Goal: Task Accomplishment & Management: Manage account settings

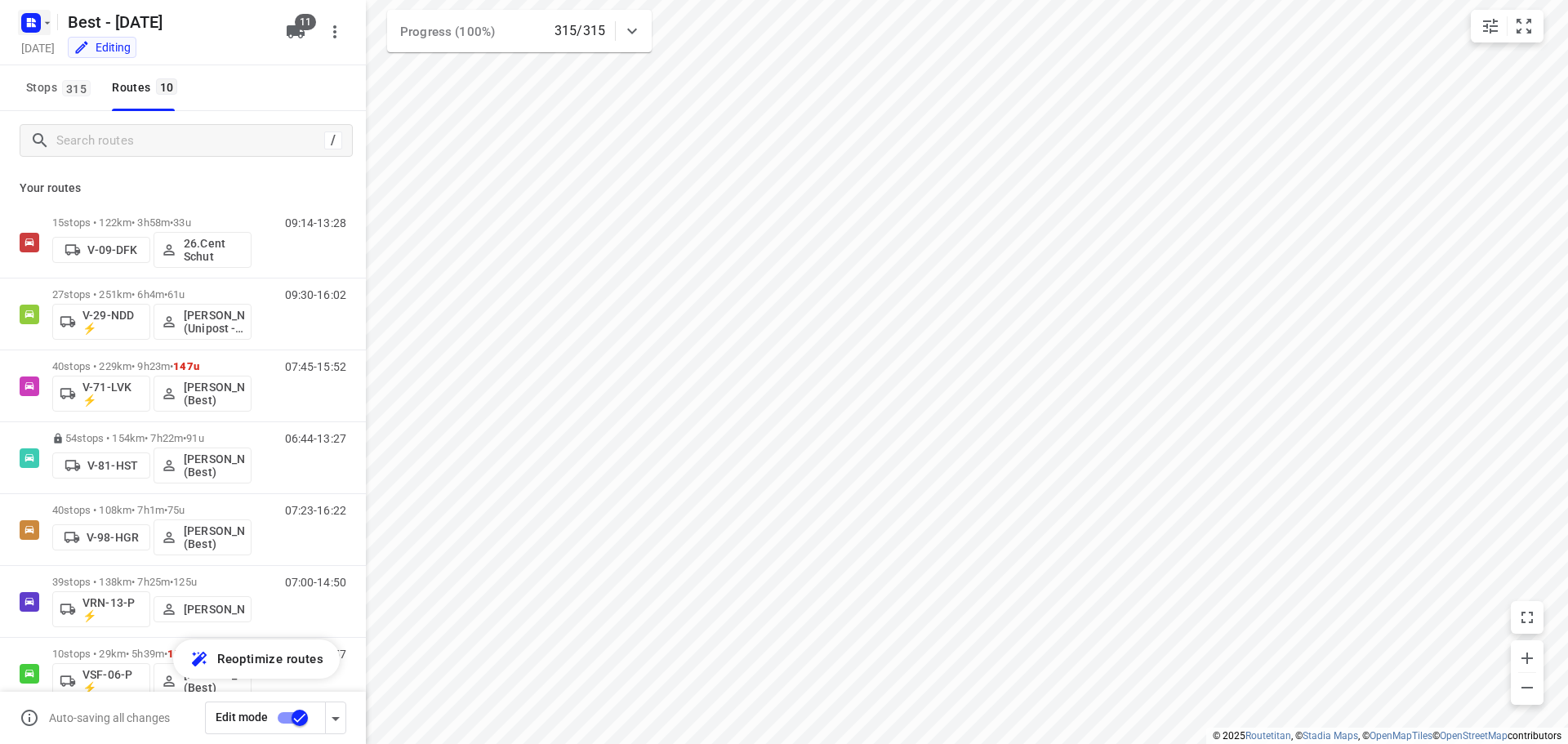
click at [35, 25] on icon "button" at bounding box center [34, 25] width 4 height 4
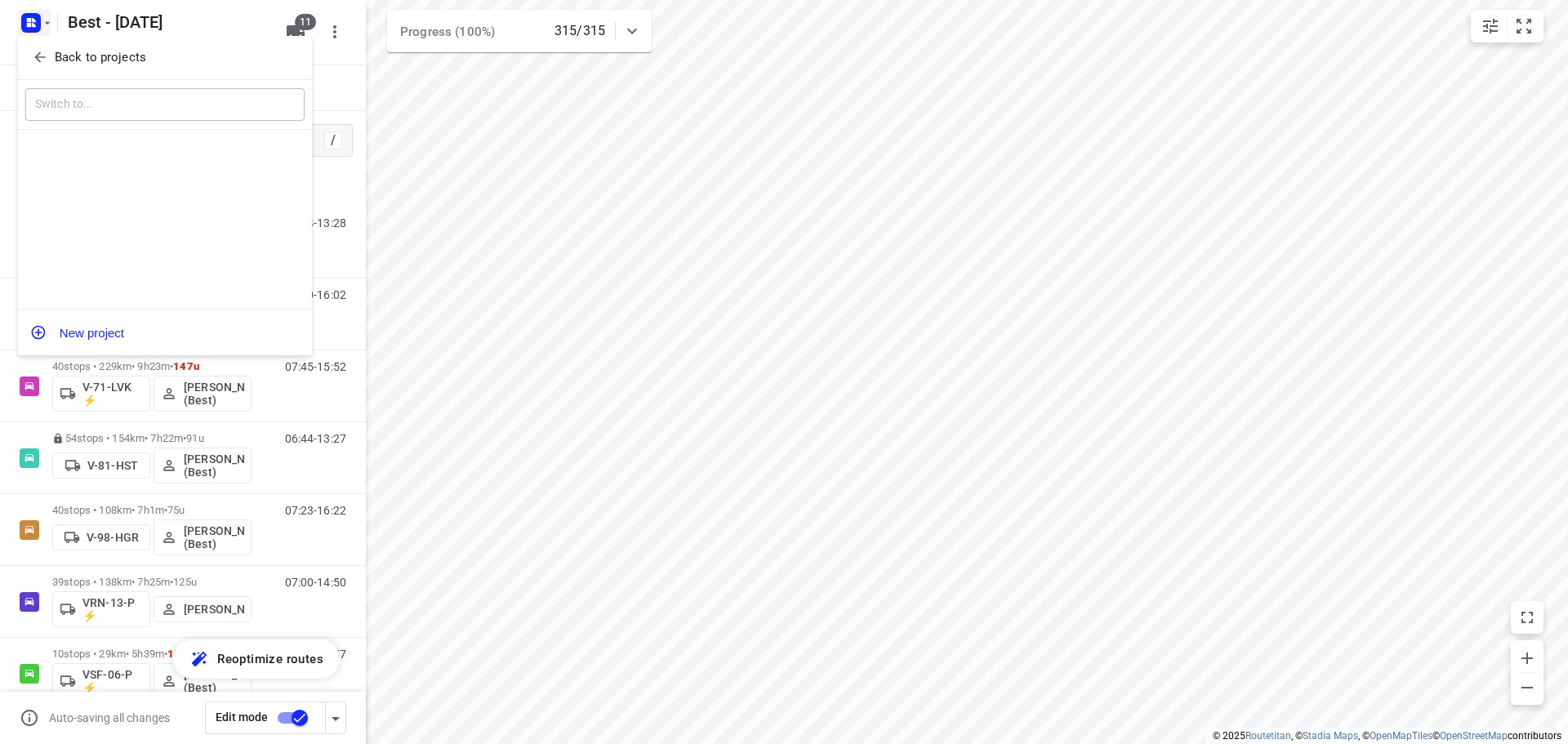
click at [40, 62] on icon "button" at bounding box center [40, 58] width 11 height 11
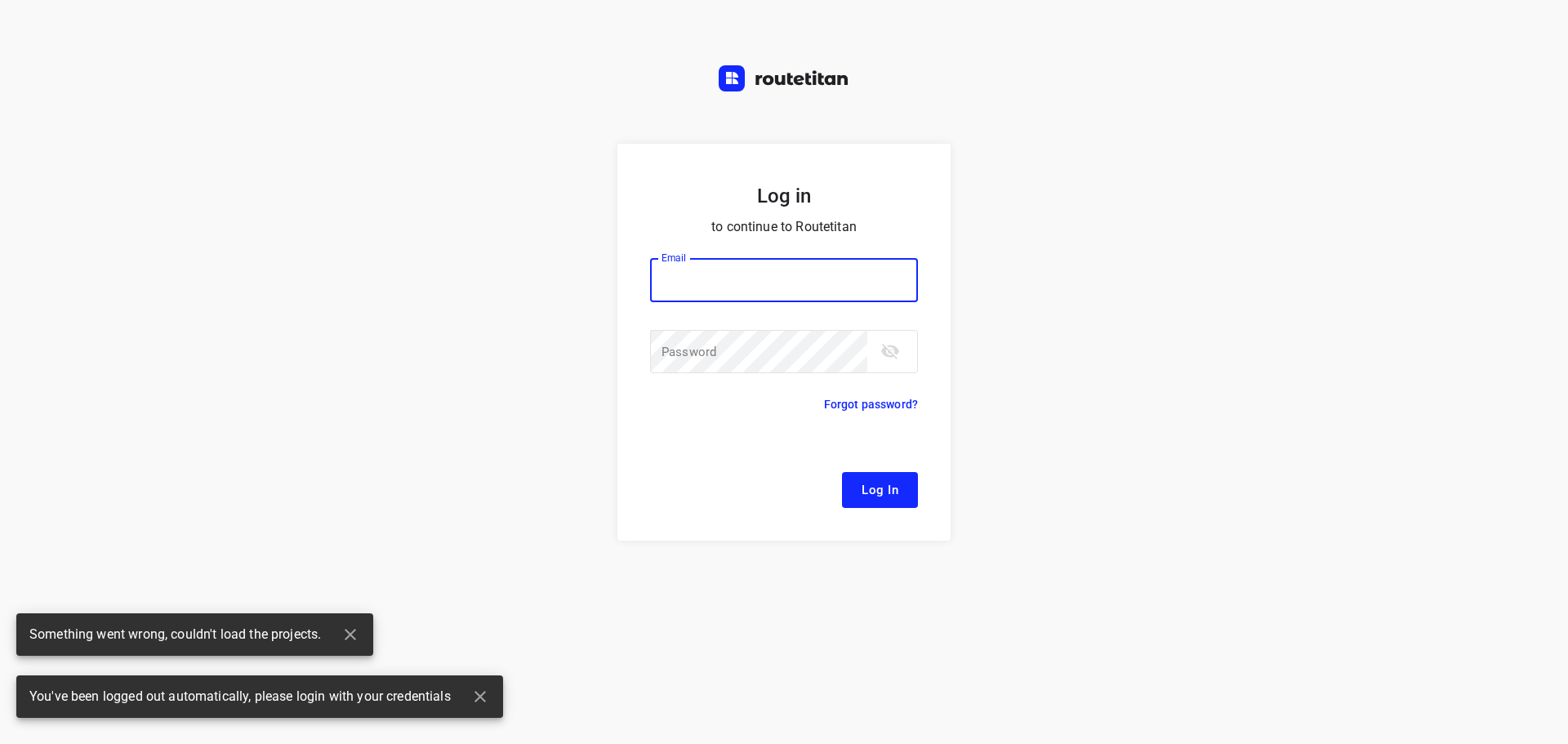
click at [773, 277] on input "email" at bounding box center [784, 280] width 268 height 44
type input "[EMAIL_ADDRESS][DOMAIN_NAME]"
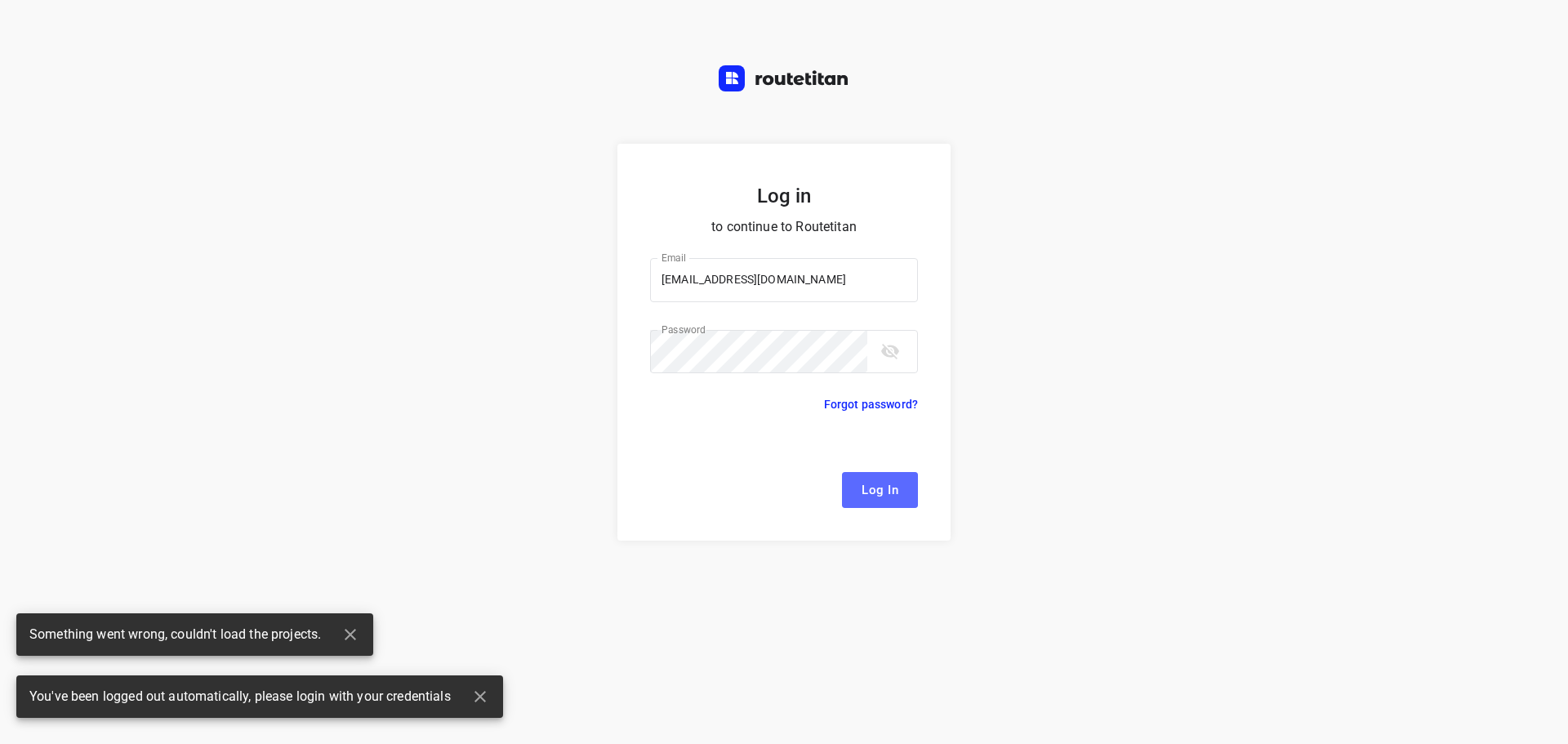
click at [872, 493] on span "Log In" at bounding box center [879, 490] width 37 height 21
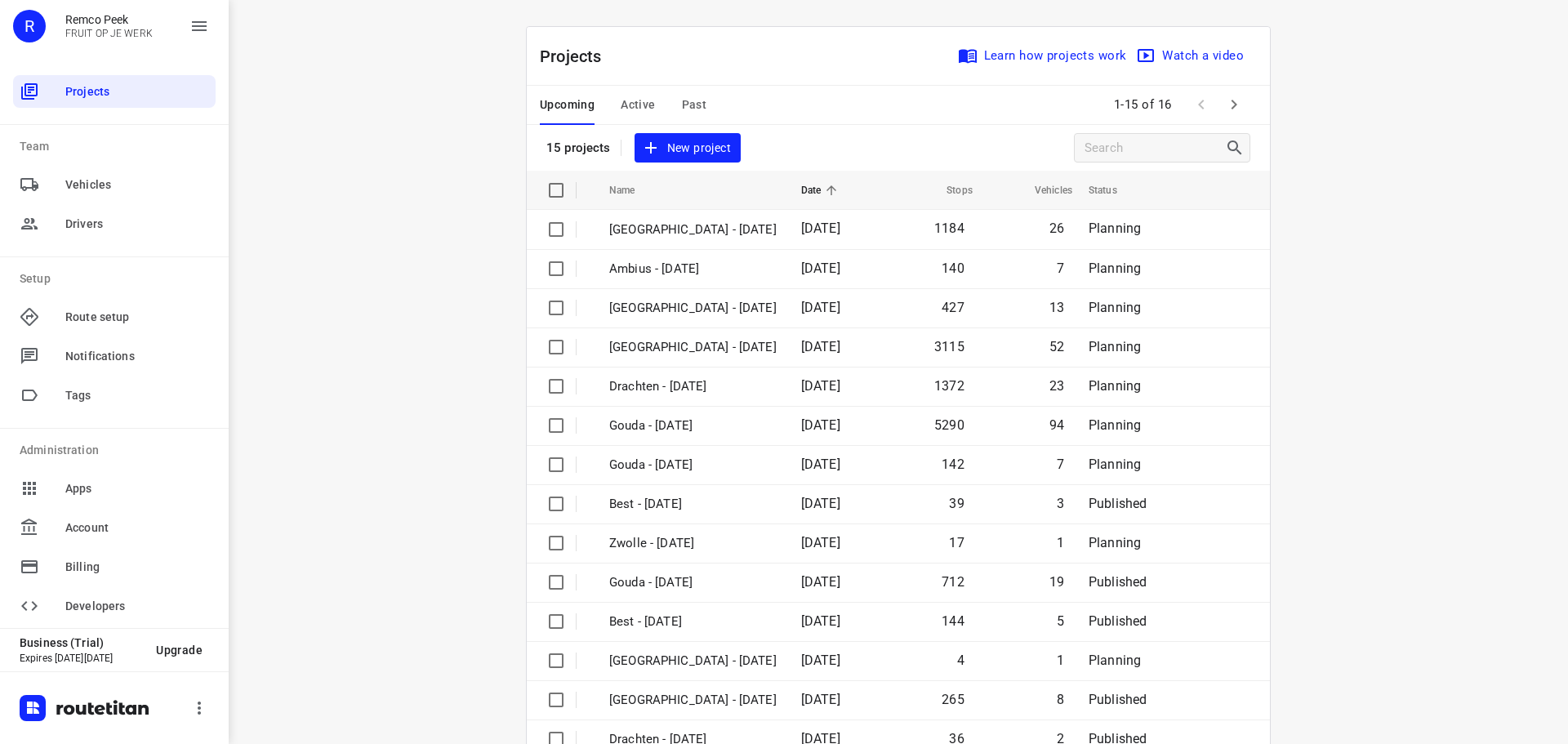
click at [639, 95] on span "Active" at bounding box center [638, 104] width 35 height 21
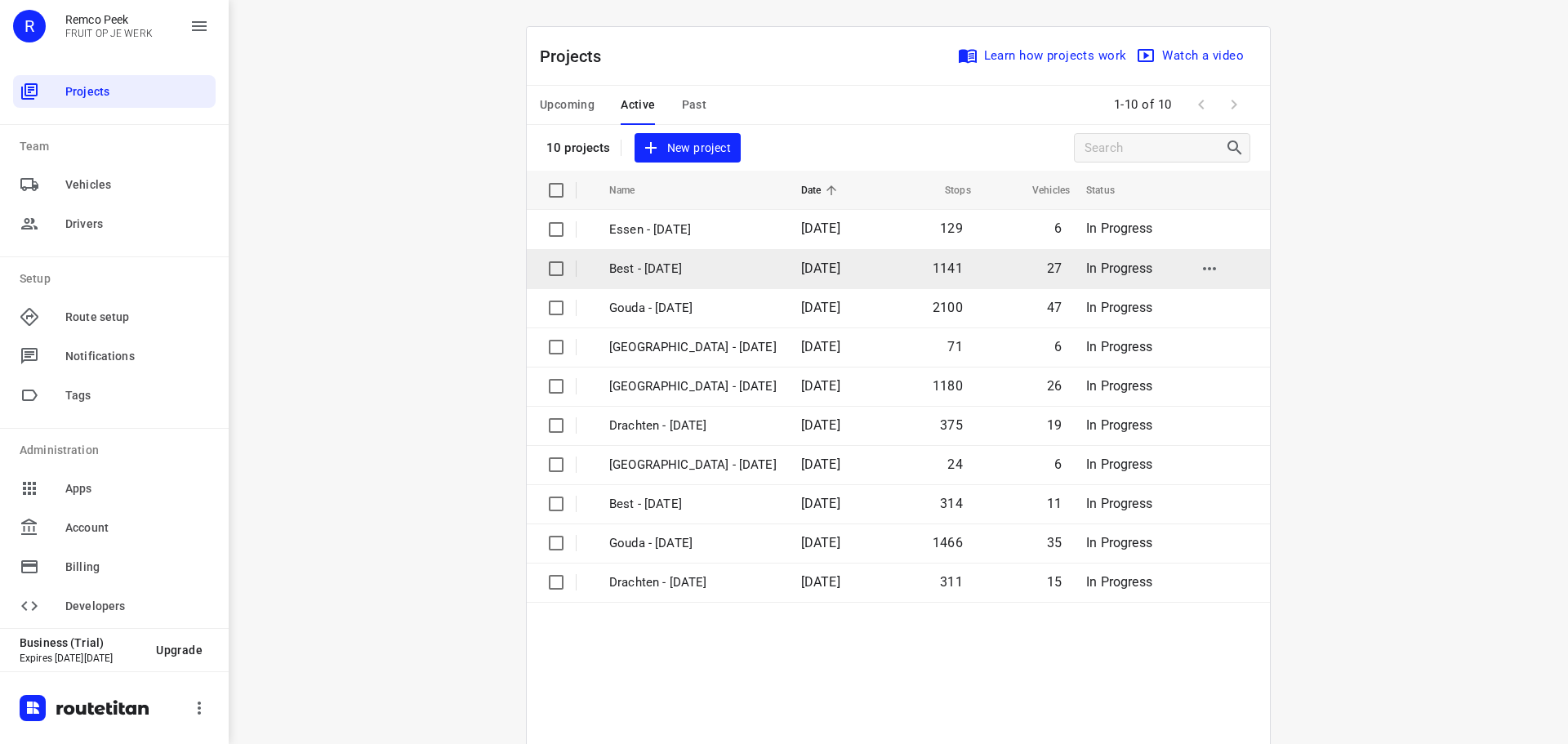
click at [708, 268] on p "Best - [DATE]" at bounding box center [693, 268] width 168 height 19
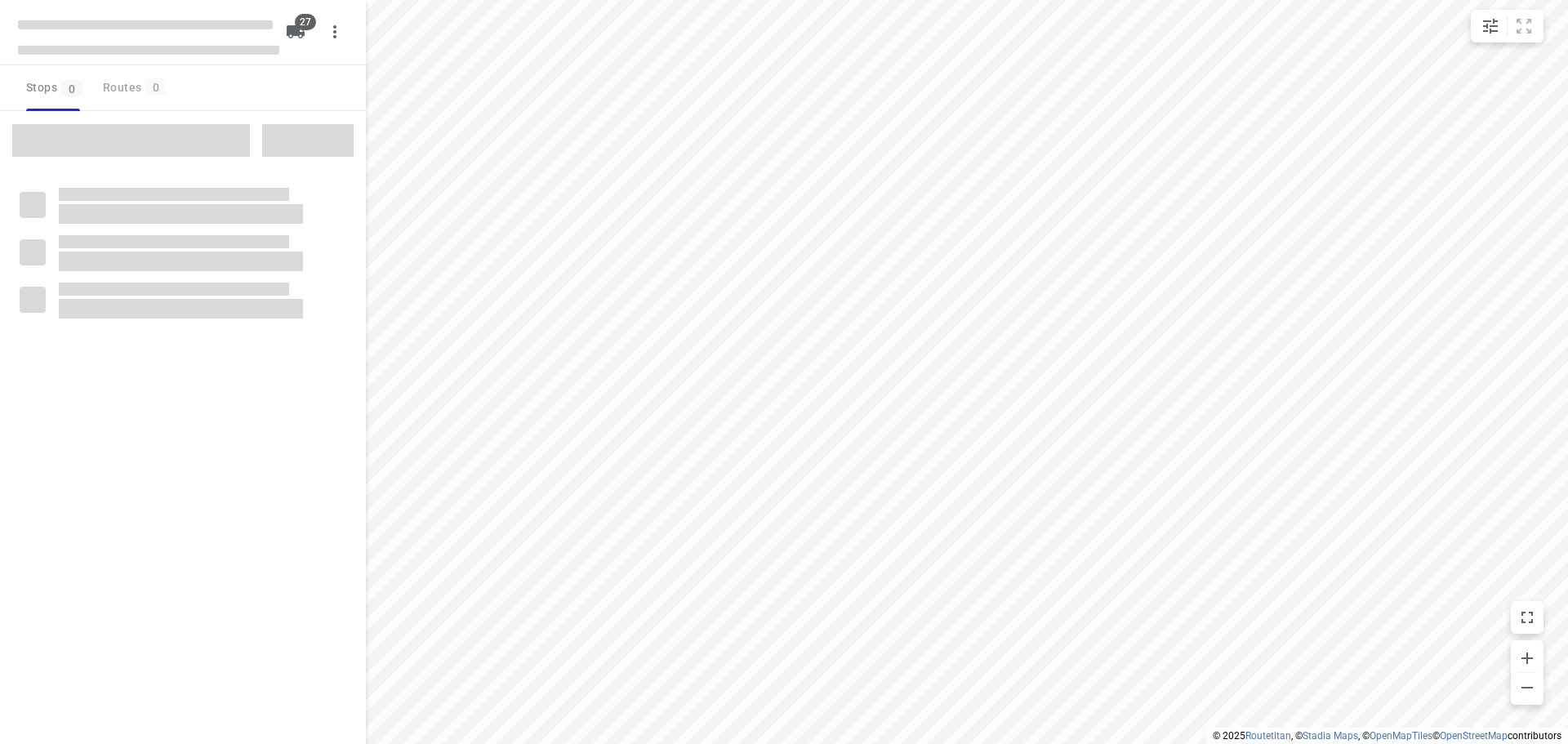
checkbox input "true"
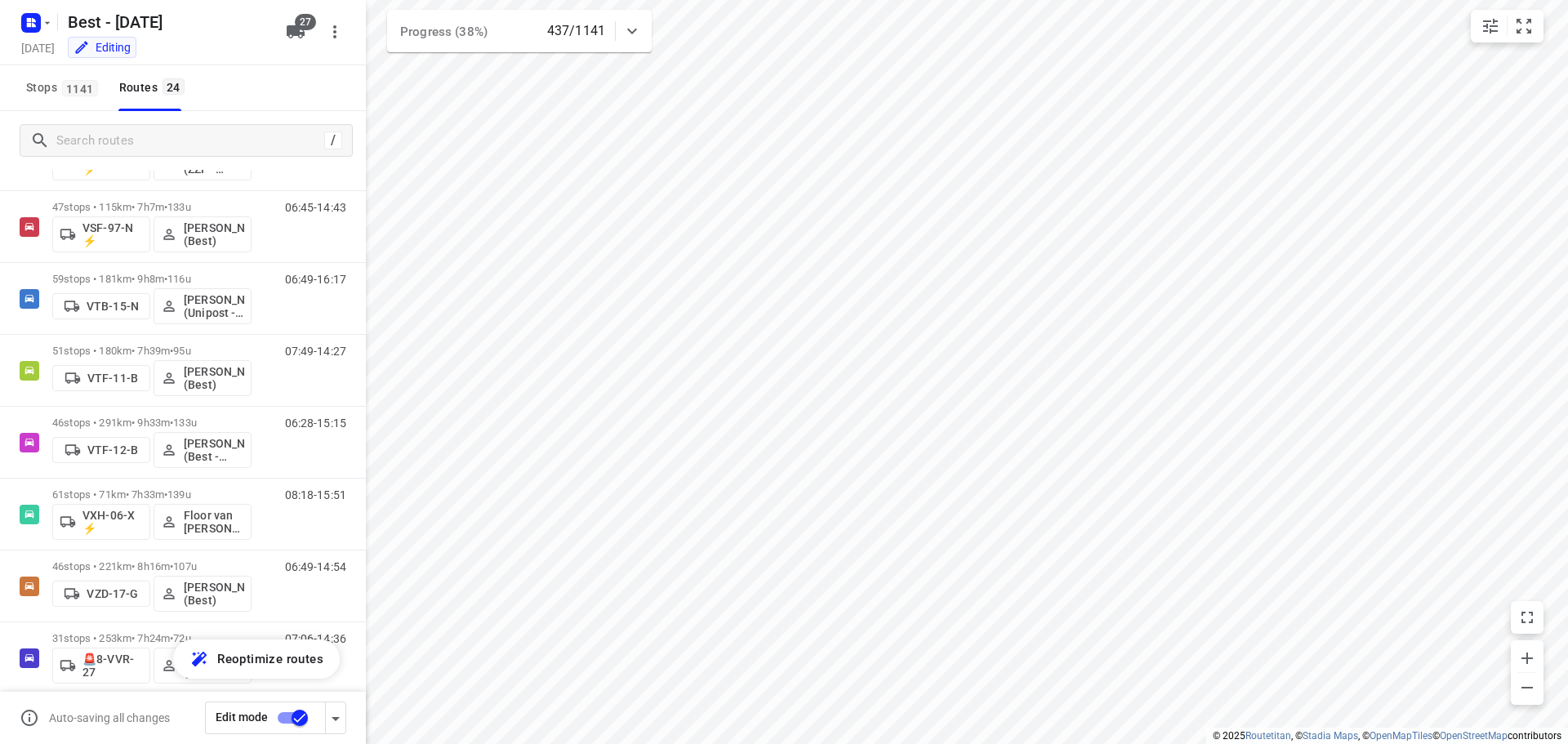
scroll to position [1170, 0]
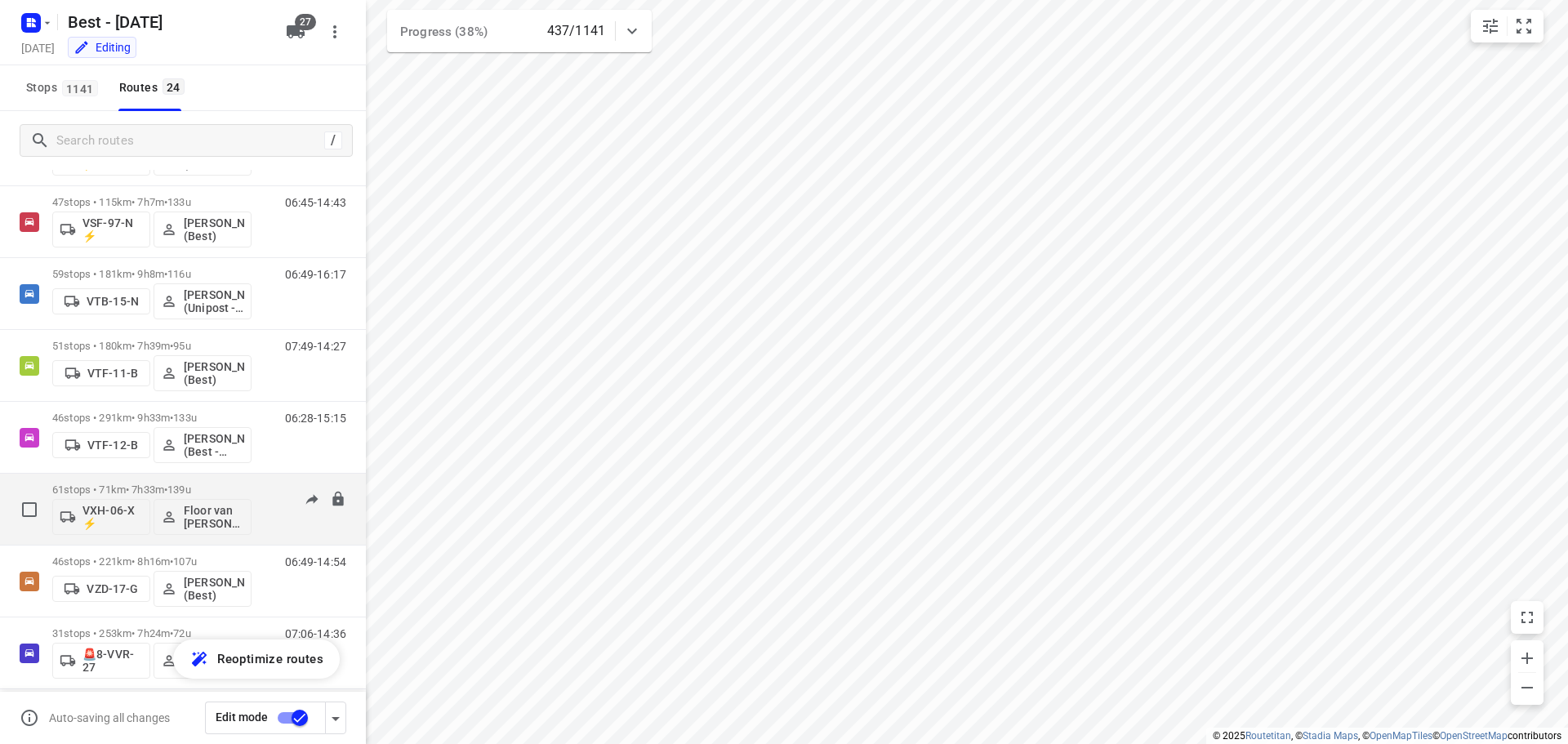
click at [191, 484] on span "139u" at bounding box center [180, 490] width 24 height 12
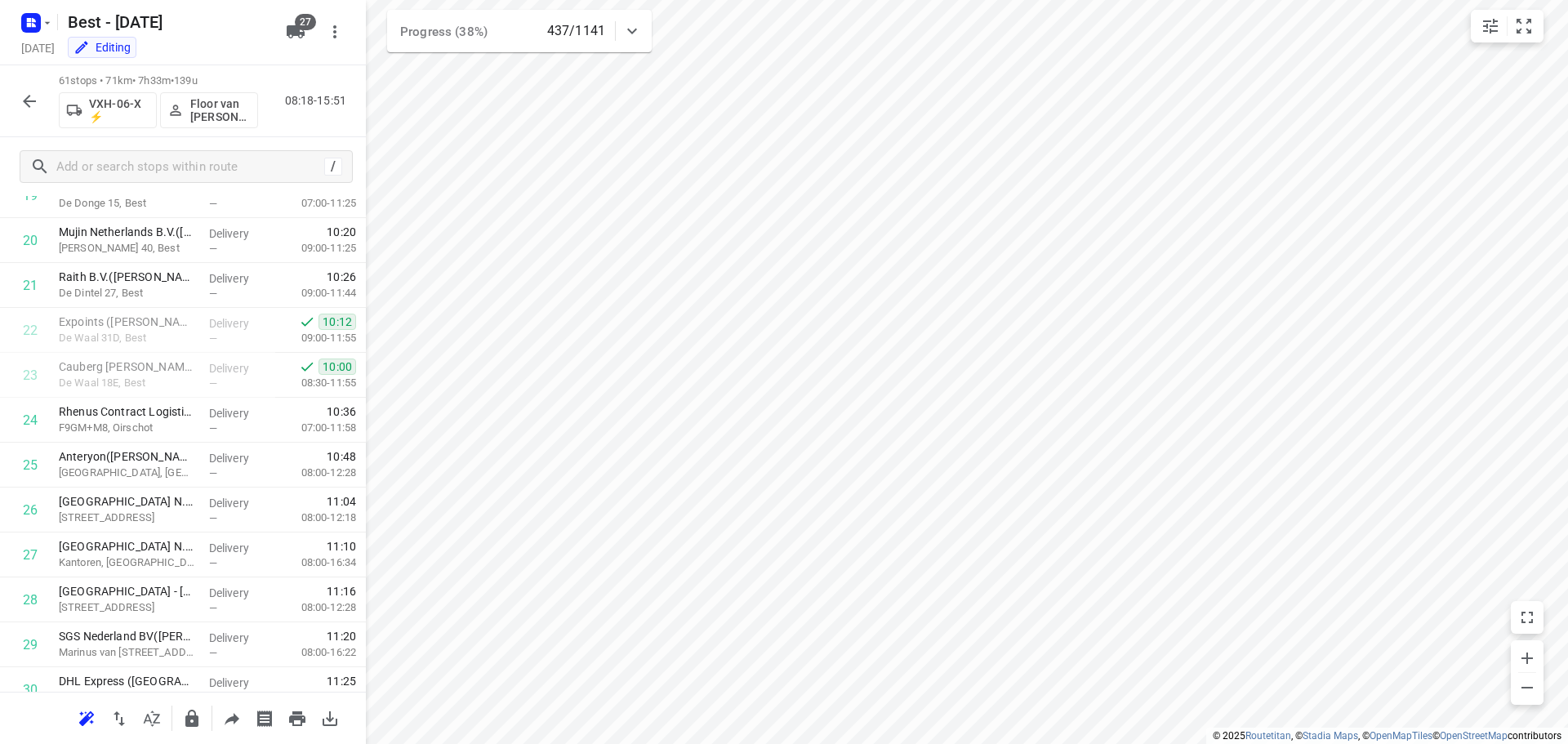
scroll to position [918, 0]
click at [25, 111] on button "button" at bounding box center [29, 100] width 33 height 33
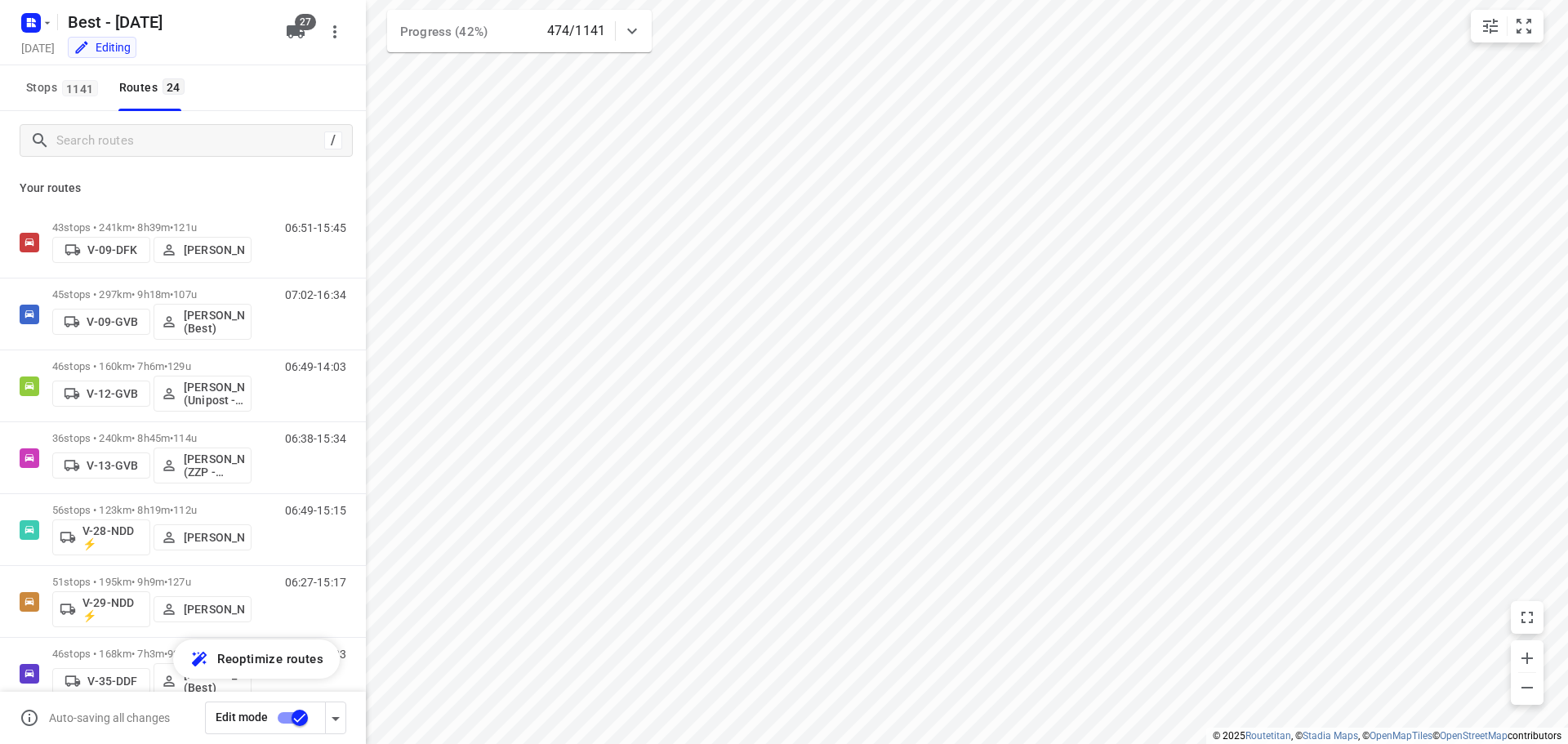
click at [635, 36] on icon at bounding box center [632, 31] width 20 height 20
click at [635, 36] on icon at bounding box center [632, 38] width 20 height 20
